Goal: Transaction & Acquisition: Purchase product/service

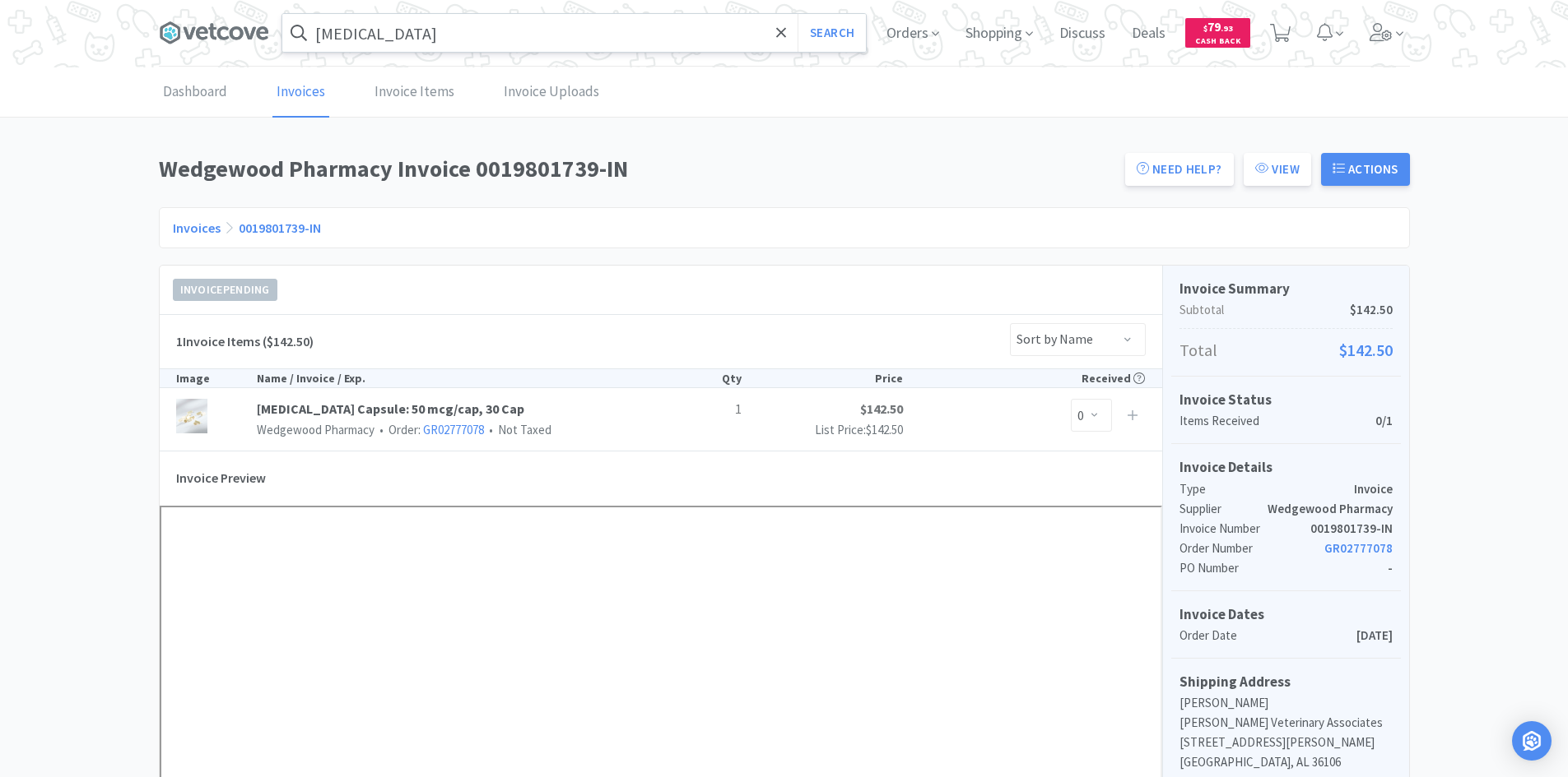
click at [439, 35] on input "[MEDICAL_DATA]" at bounding box center [574, 33] width 583 height 37
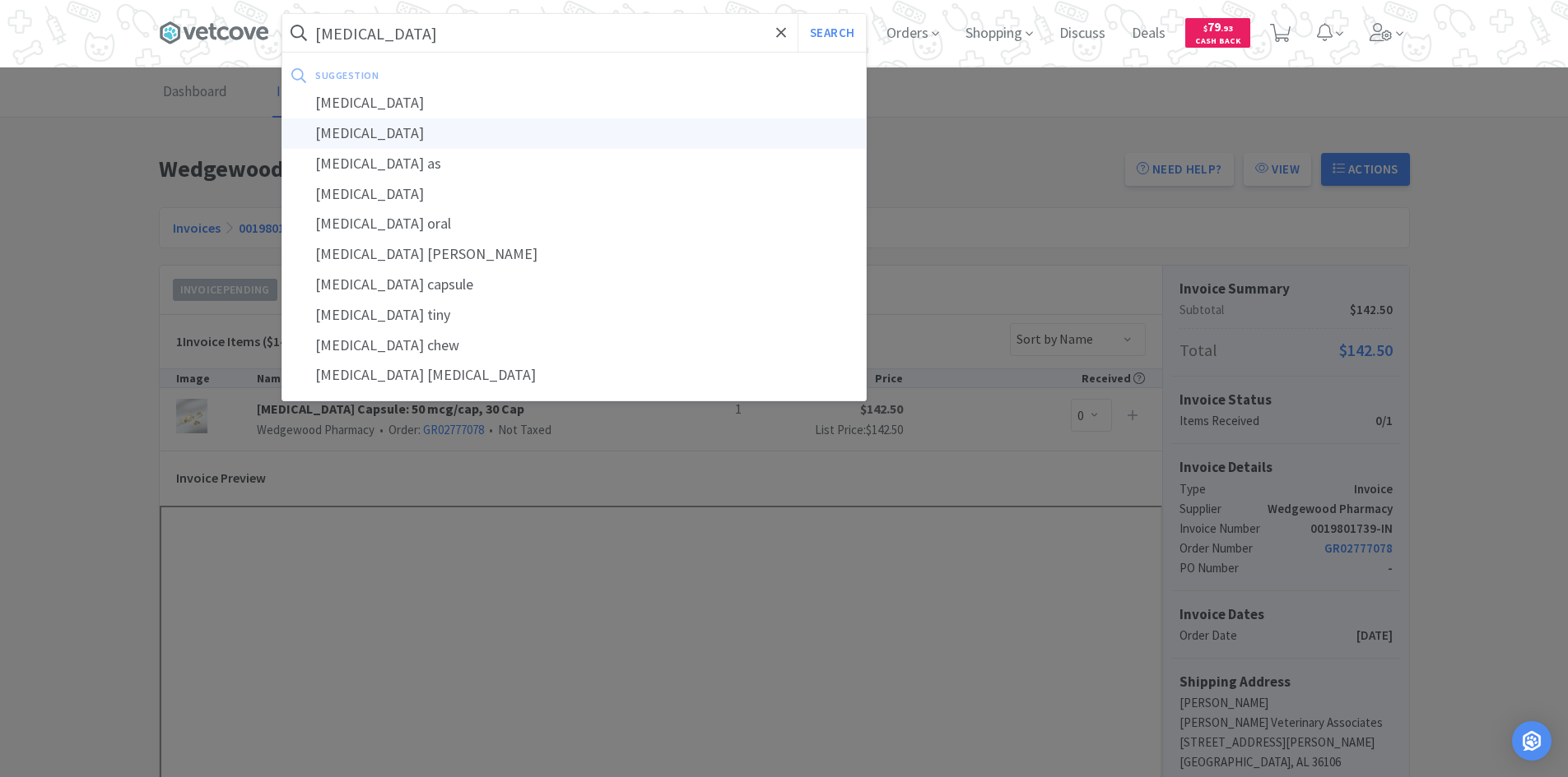
click at [423, 143] on div "[MEDICAL_DATA]" at bounding box center [574, 134] width 583 height 30
type input "[MEDICAL_DATA]"
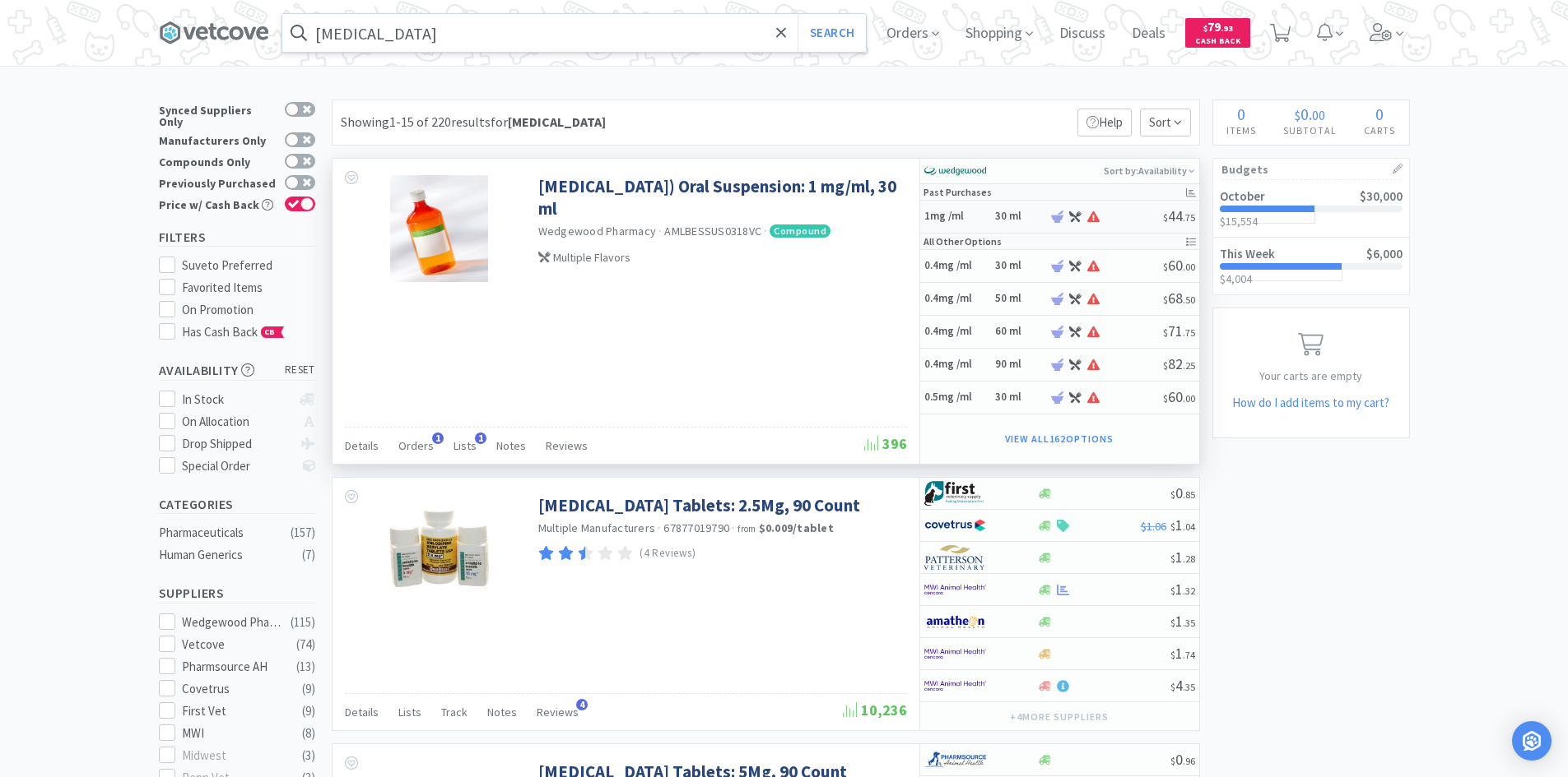
click at [1007, 212] on h6 "30 ml" at bounding box center [1019, 217] width 49 height 14
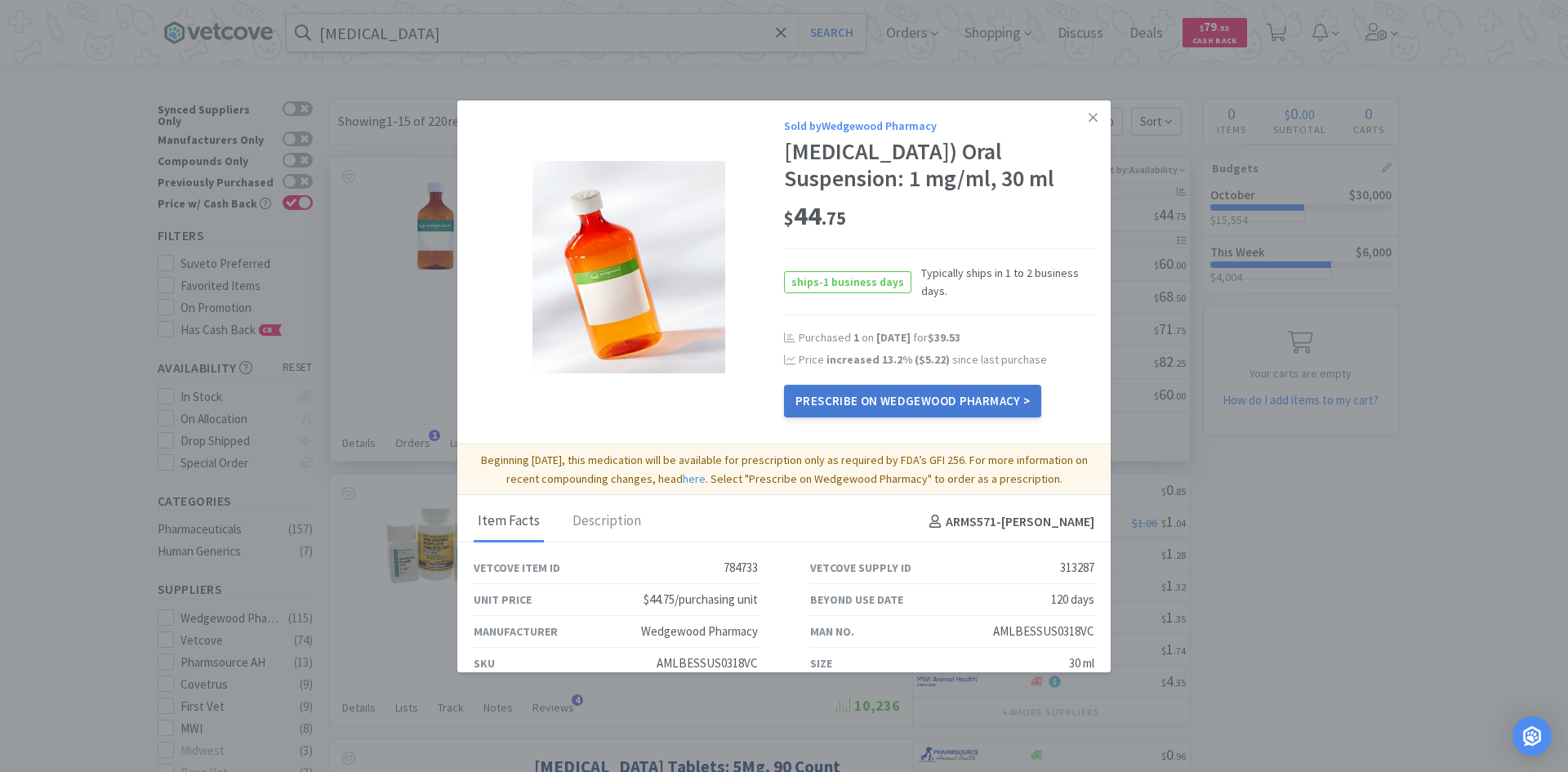
click at [925, 406] on link "Prescribe on Wedgewood Pharmacy >" at bounding box center [912, 401] width 257 height 33
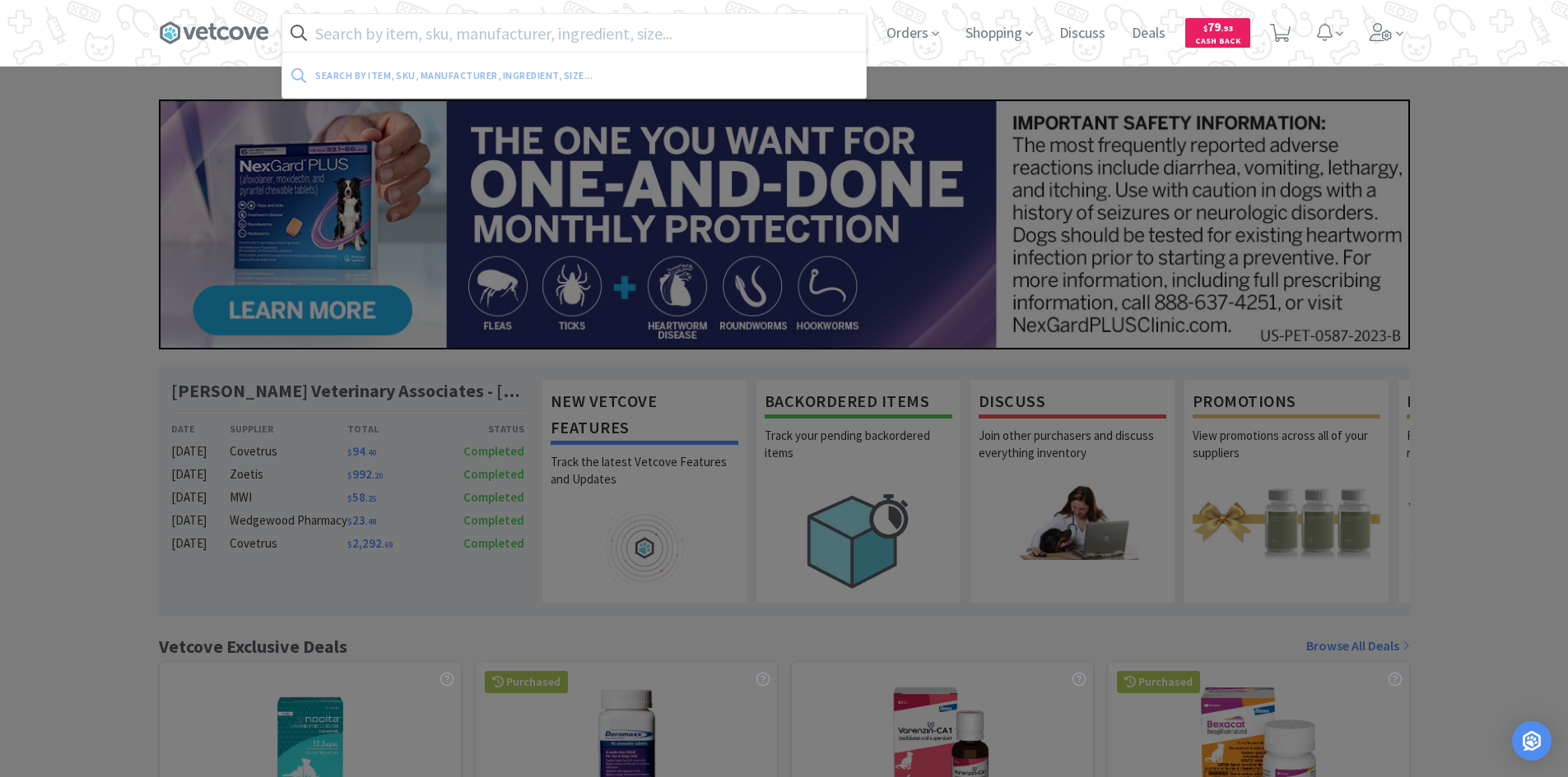
click at [462, 23] on input "text" at bounding box center [574, 33] width 583 height 37
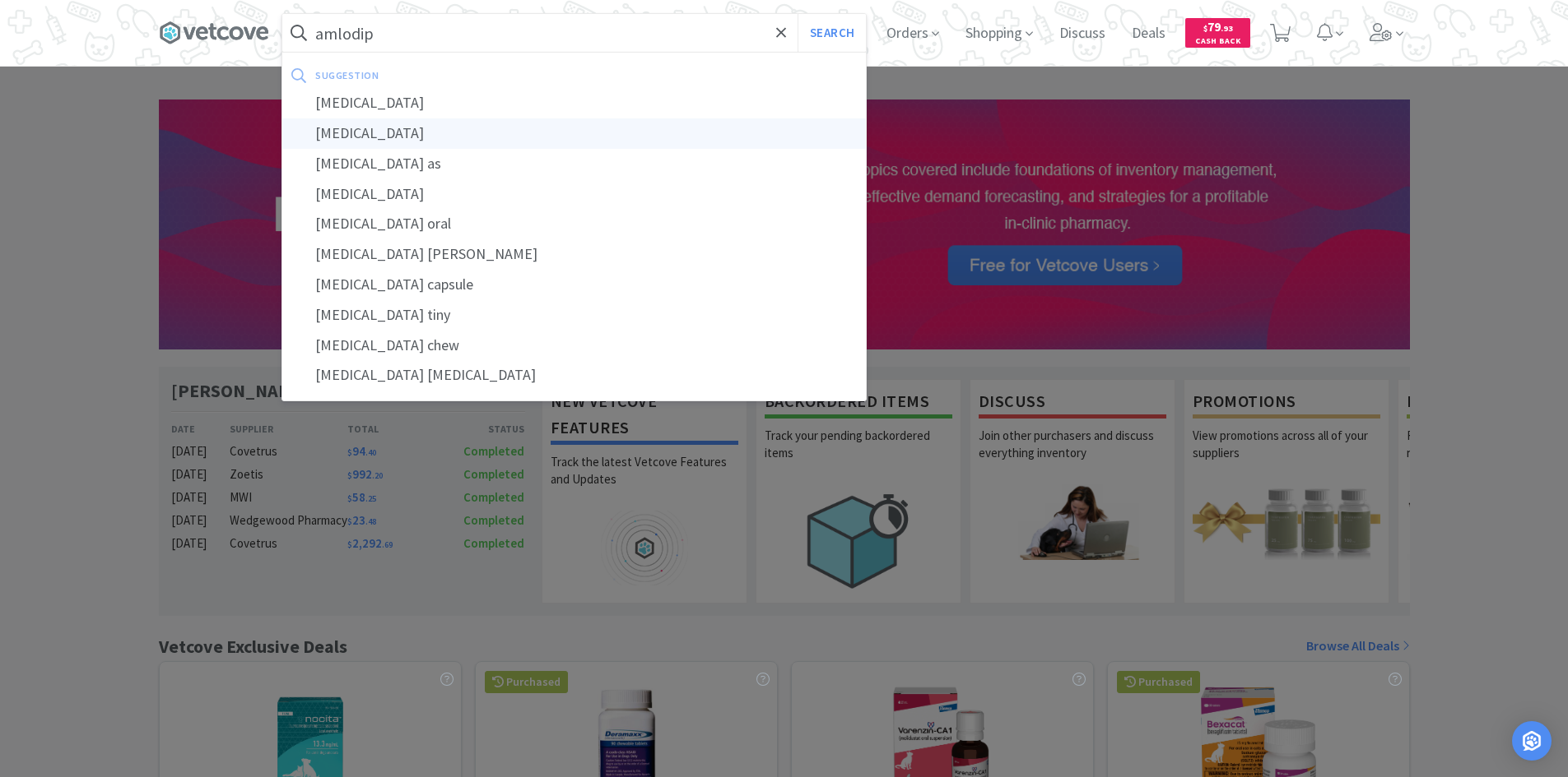
click at [434, 134] on div "[MEDICAL_DATA]" at bounding box center [574, 134] width 583 height 30
type input "[MEDICAL_DATA]"
